Goal: Information Seeking & Learning: Learn about a topic

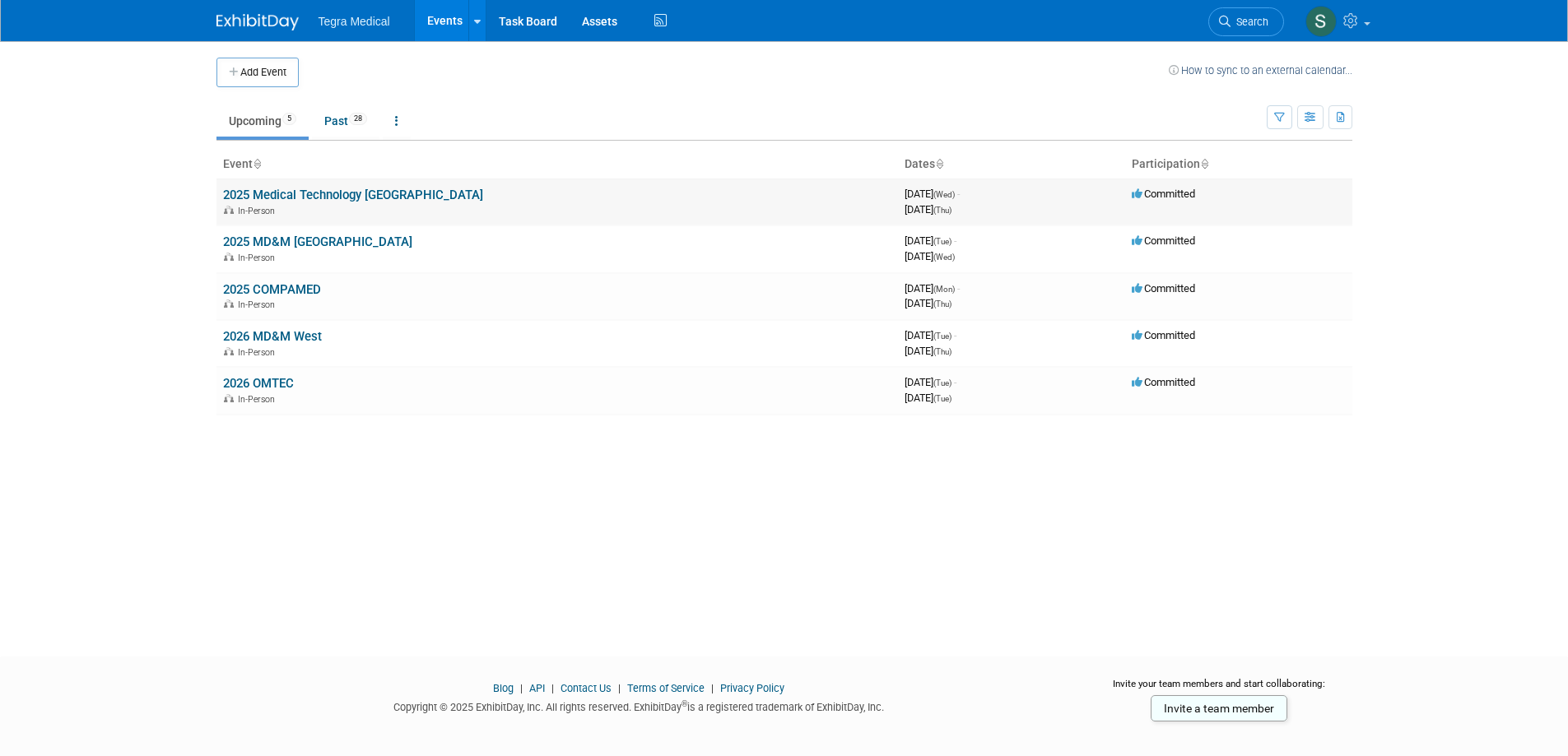
click at [355, 199] on link "2025 Medical Technology [GEOGRAPHIC_DATA]" at bounding box center [353, 194] width 260 height 14
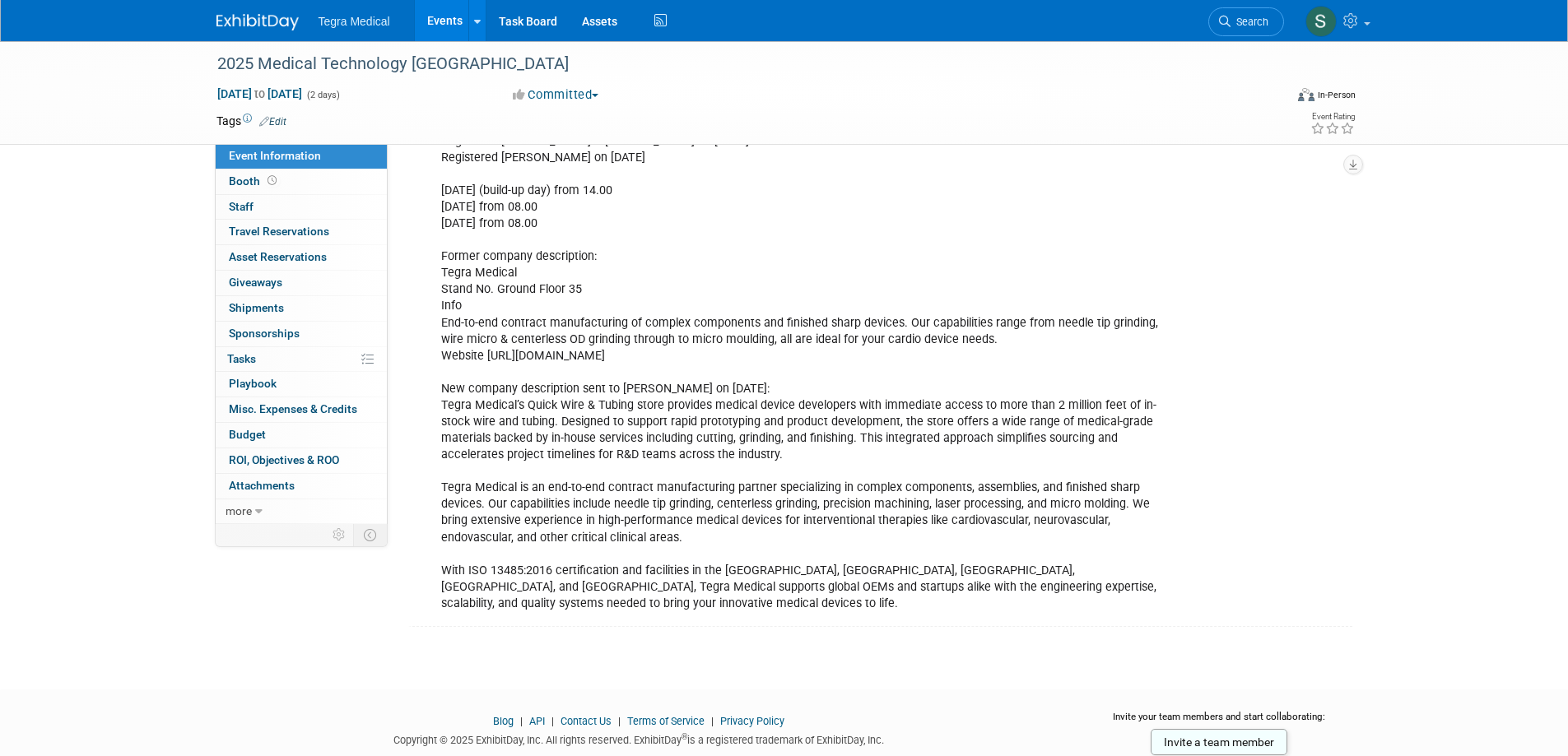
scroll to position [823, 0]
click at [645, 414] on div "Stand #35 Your stand package includes: • 2m x 2m stand • Shell Scheme • 1 table…" at bounding box center [801, 174] width 742 height 892
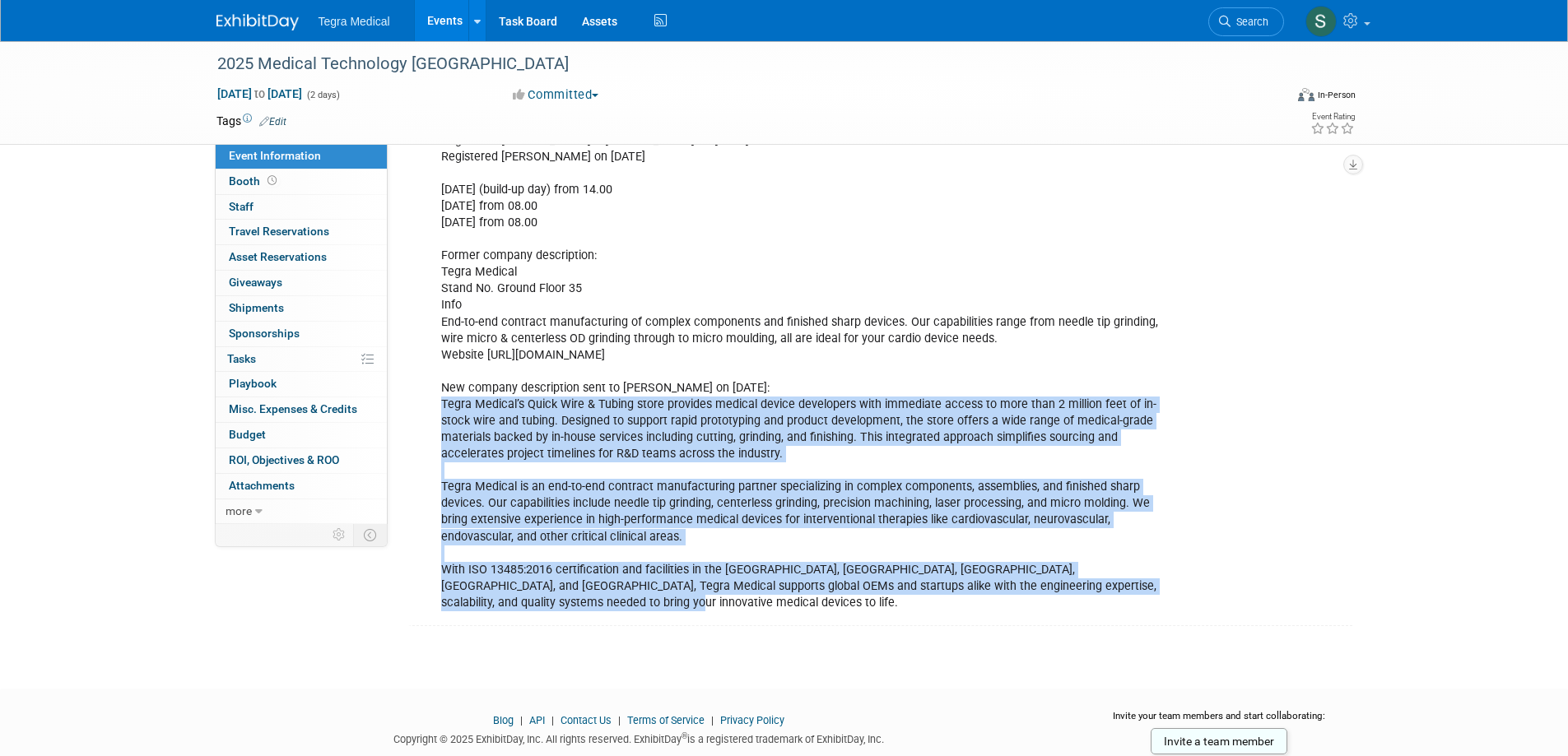
drag, startPoint x: 442, startPoint y: 400, endPoint x: 582, endPoint y: 608, distance: 250.7
click at [581, 608] on div "Stand #35 Your stand package includes: • 2m x 2m stand • Shell Scheme • 1 table…" at bounding box center [801, 174] width 742 height 892
copy div "Tegra Medical’s Quick Wire & Tubing store provides medical device developers wi…"
click at [816, 452] on div "Stand #35 Your stand package includes: • 2m x 2m stand • Shell Scheme • 1 table…" at bounding box center [801, 174] width 742 height 892
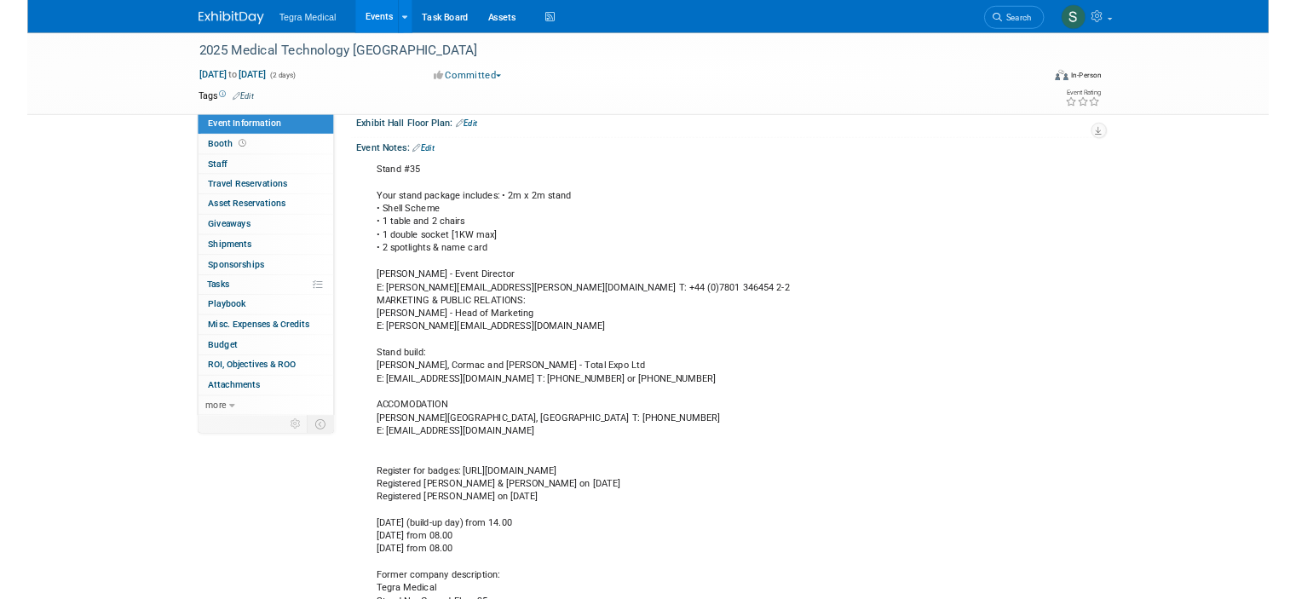
scroll to position [303, 0]
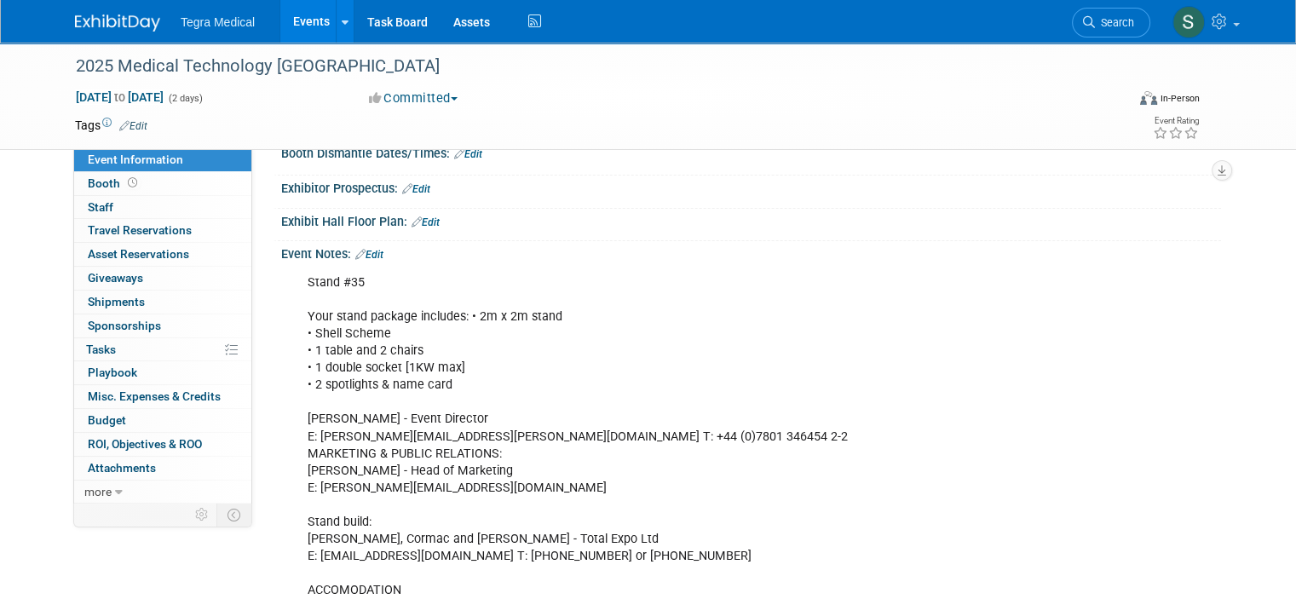
click at [303, 23] on link "Events" at bounding box center [311, 21] width 62 height 43
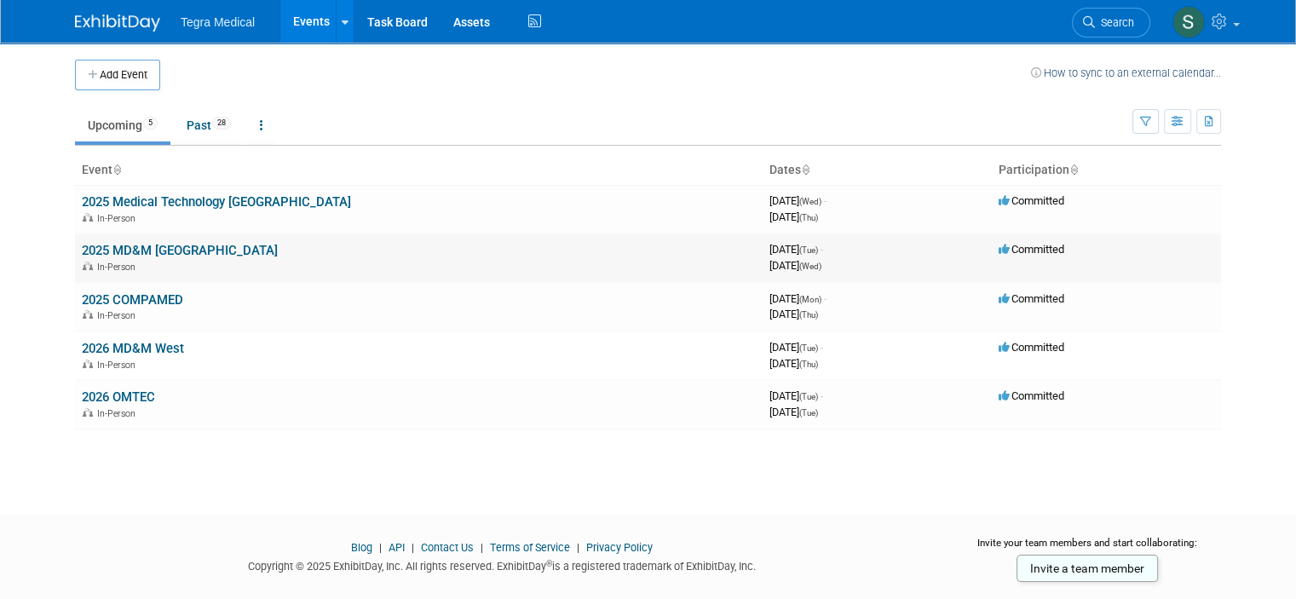
click at [164, 251] on link "2025 MD&M [GEOGRAPHIC_DATA]" at bounding box center [180, 250] width 196 height 15
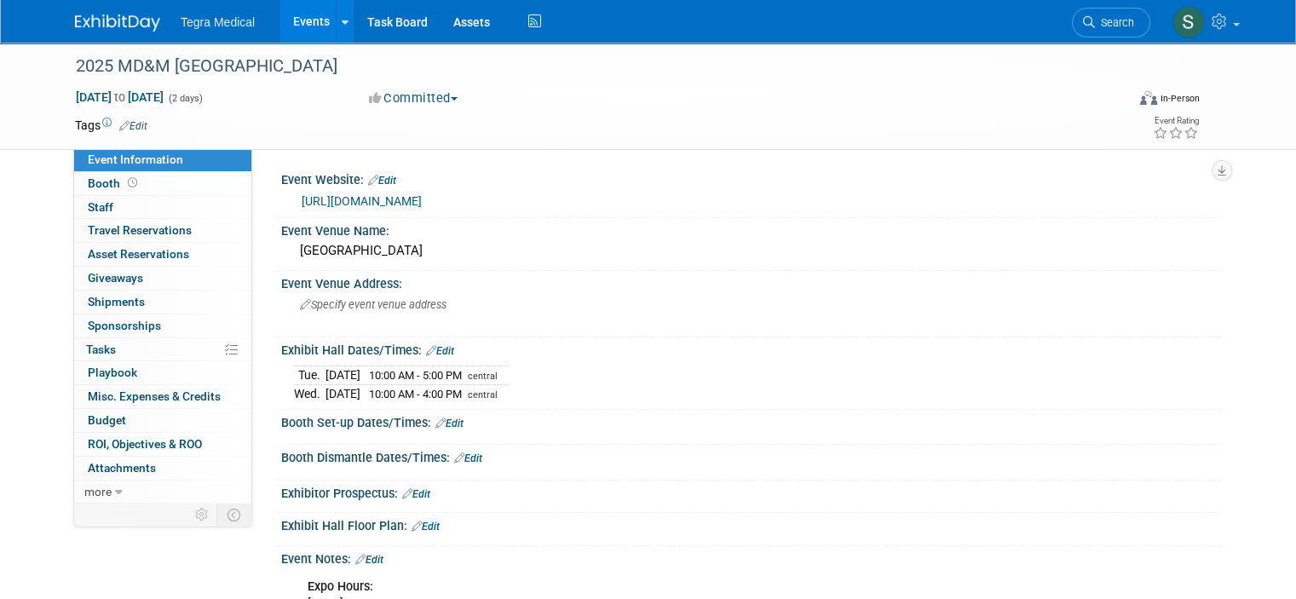
click at [422, 199] on link "https://www.mdmmidwest.com/en" at bounding box center [362, 201] width 120 height 14
